Goal: Information Seeking & Learning: Learn about a topic

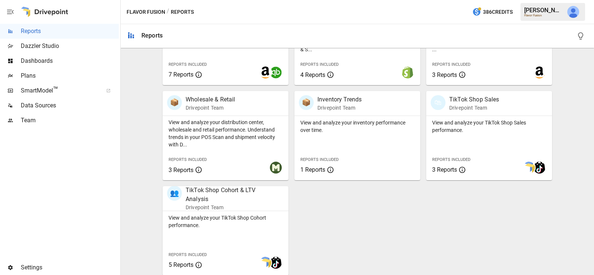
scroll to position [396, 0]
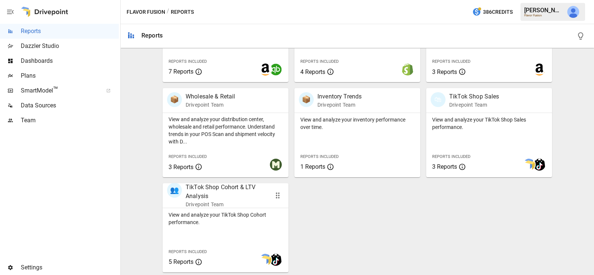
click at [234, 246] on div "View and analyze your TikTok Shop Cohort performance. Reports Included 5 Reports" at bounding box center [226, 240] width 126 height 64
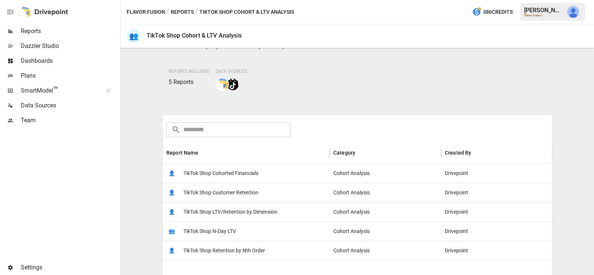
scroll to position [50, 0]
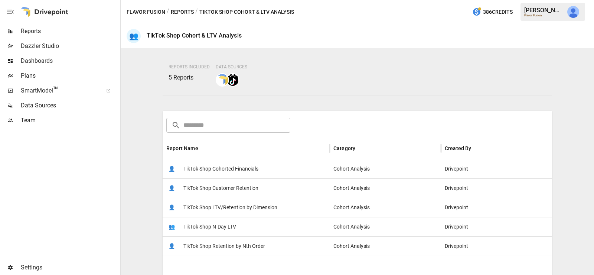
click at [244, 188] on span "TikTok Shop Customer Retention" at bounding box center [221, 188] width 75 height 19
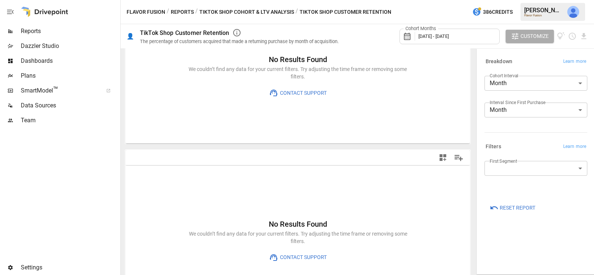
scroll to position [86, 0]
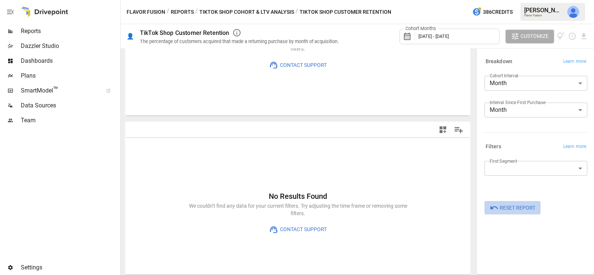
click at [530, 208] on span "Reset Report" at bounding box center [518, 207] width 36 height 9
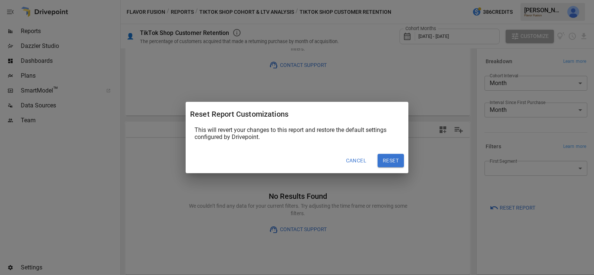
click at [392, 163] on button "Reset" at bounding box center [391, 160] width 26 height 13
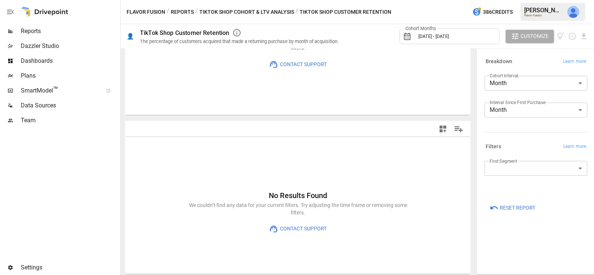
scroll to position [86, 0]
click at [241, 10] on button "TikTok Shop Cohort & LTV Analysis" at bounding box center [246, 11] width 95 height 9
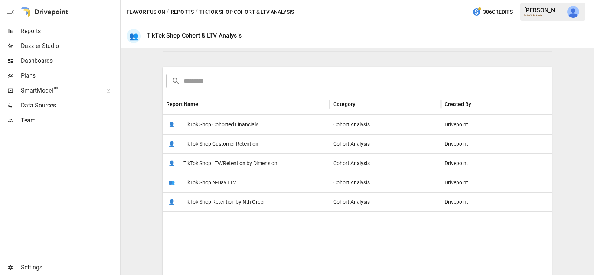
scroll to position [98, 0]
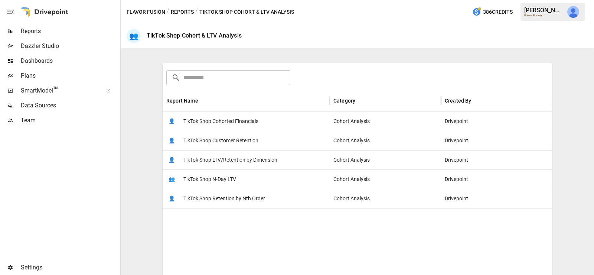
click at [241, 120] on span "TikTok Shop Cohorted Financials" at bounding box center [221, 121] width 75 height 19
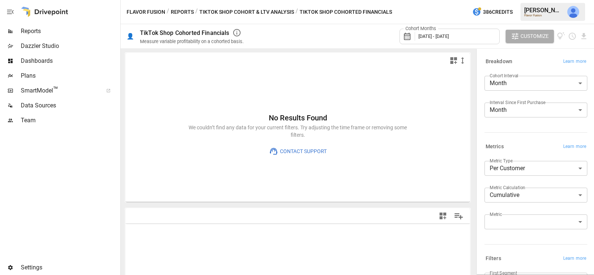
click at [260, 10] on button "TikTok Shop Cohort & LTV Analysis" at bounding box center [246, 11] width 95 height 9
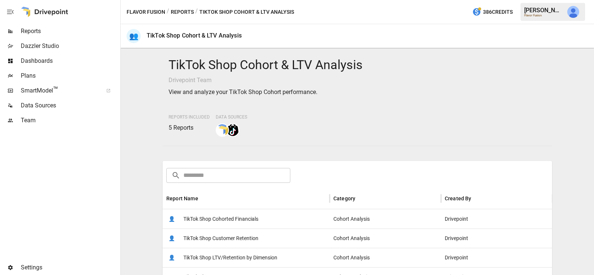
click at [247, 212] on span "TikTok Shop Cohorted Financials" at bounding box center [221, 219] width 75 height 19
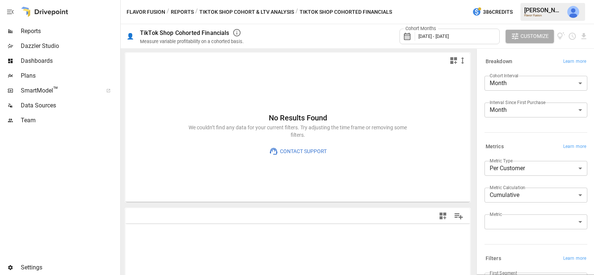
scroll to position [63, 0]
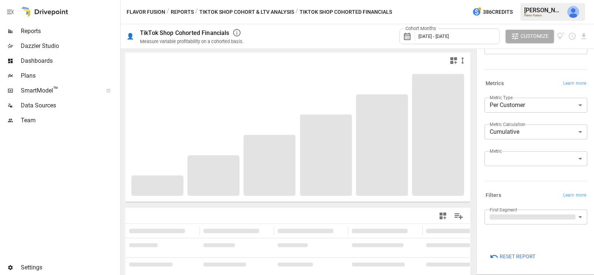
click at [518, 256] on span "Reset Report" at bounding box center [518, 256] width 36 height 9
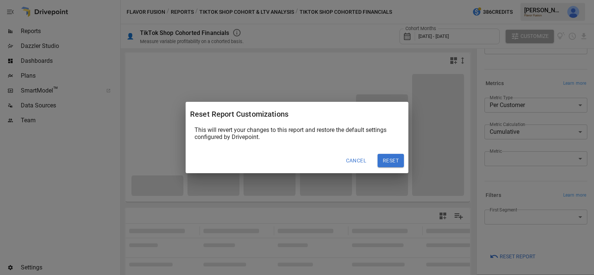
click at [389, 162] on button "Reset" at bounding box center [391, 160] width 26 height 13
type input "*********"
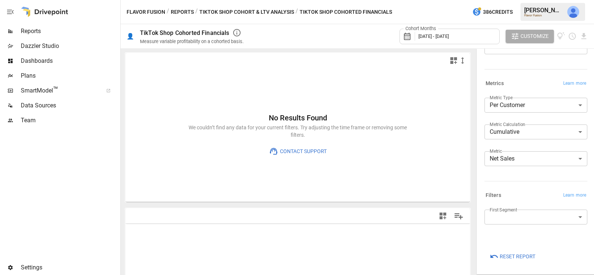
click at [254, 11] on button "TikTok Shop Cohort & LTV Analysis" at bounding box center [246, 11] width 95 height 9
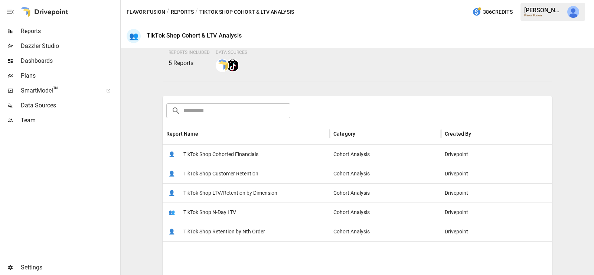
scroll to position [79, 0]
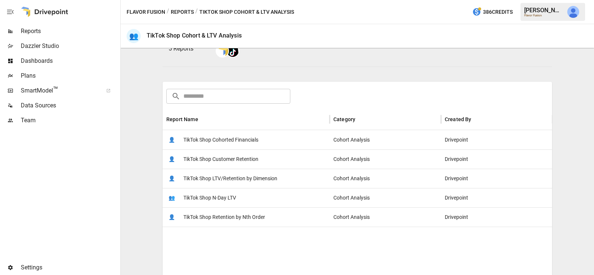
click at [251, 216] on span "TikTok Shop Retention by Nth Order" at bounding box center [225, 217] width 82 height 19
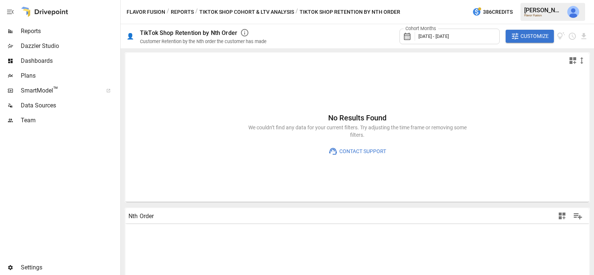
click at [245, 11] on button "TikTok Shop Cohort & LTV Analysis" at bounding box center [246, 11] width 95 height 9
